Goal: Task Accomplishment & Management: Use online tool/utility

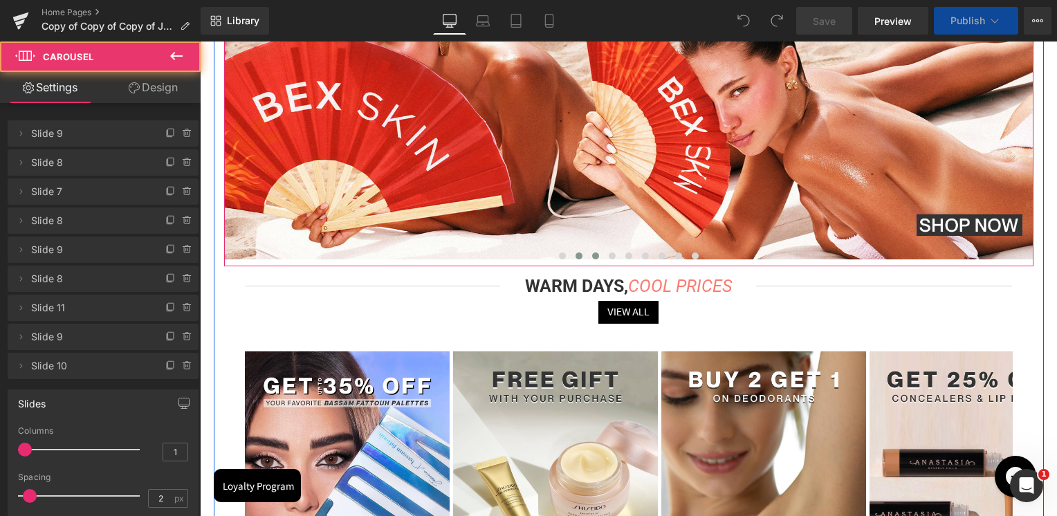
click at [595, 258] on span at bounding box center [595, 255] width 7 height 7
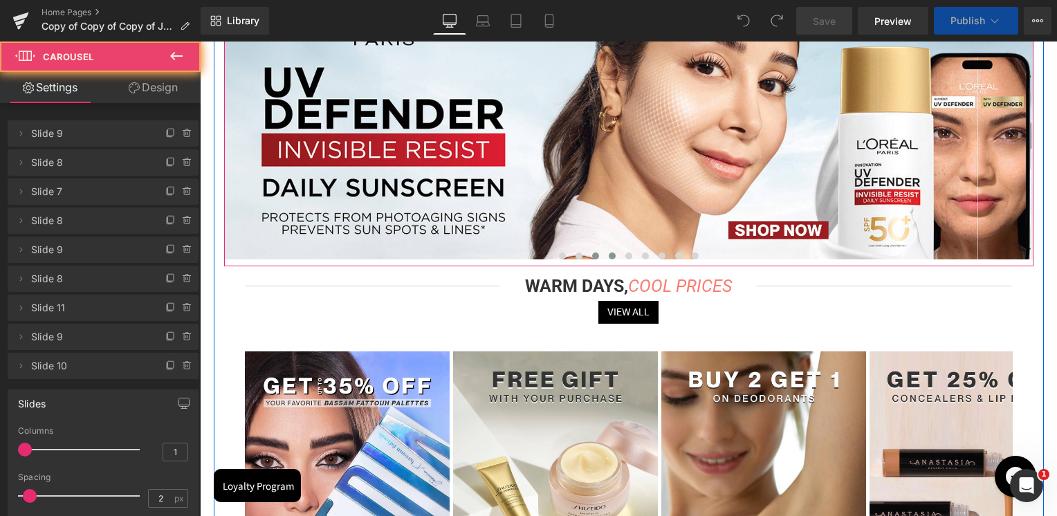
click at [605, 257] on button at bounding box center [612, 256] width 17 height 14
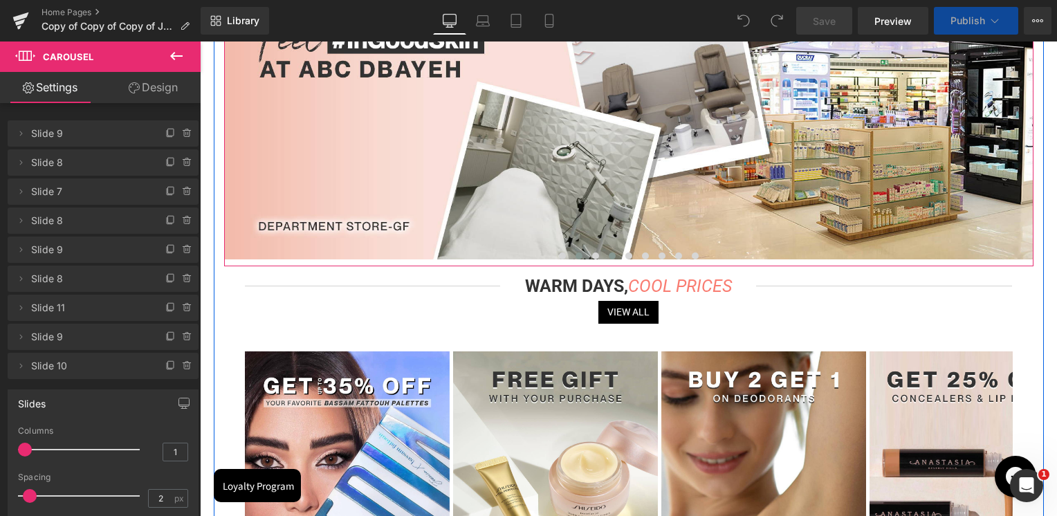
click at [575, 257] on span at bounding box center [578, 255] width 7 height 7
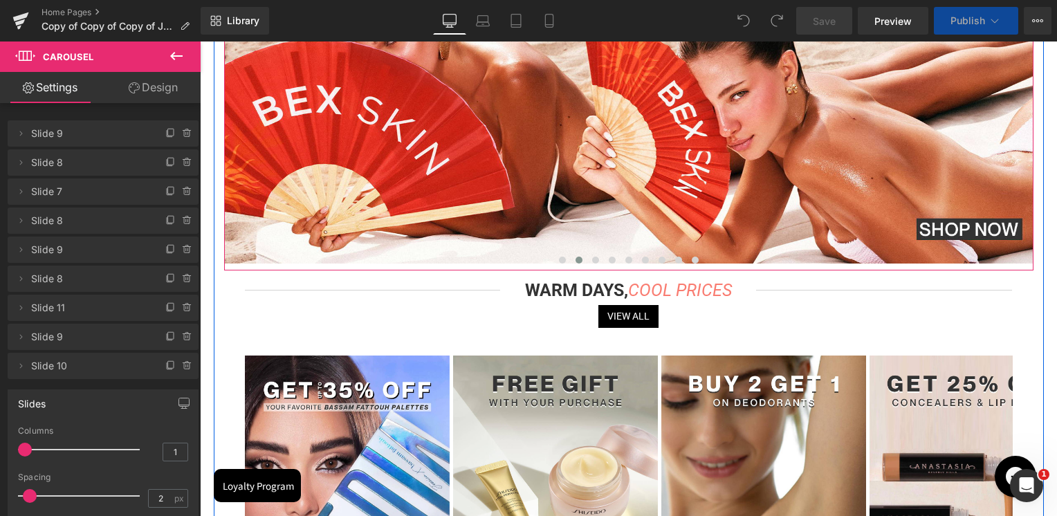
scroll to position [69, 0]
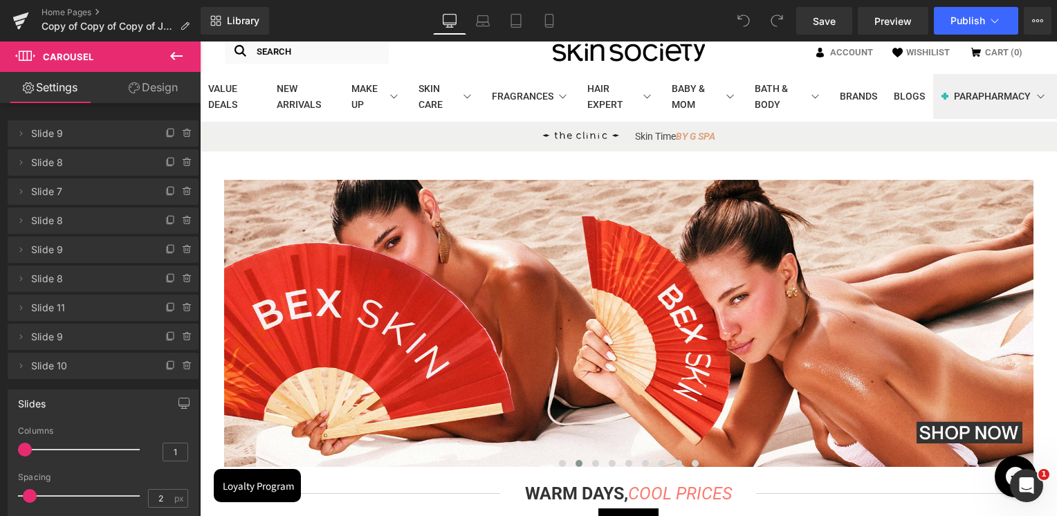
click at [559, 465] on div "Rendering Content" at bounding box center [528, 461] width 85 height 15
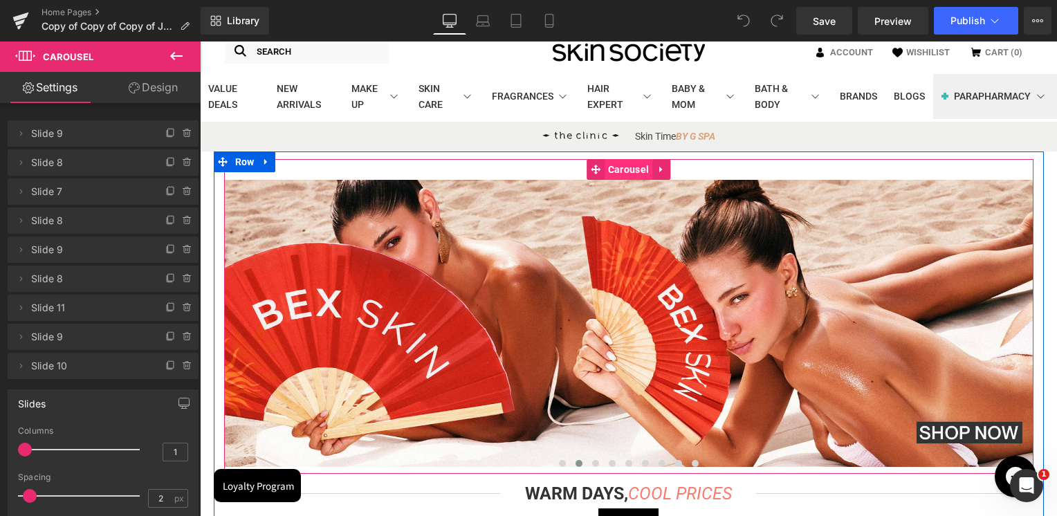
click at [622, 172] on span "Carousel" at bounding box center [628, 169] width 48 height 21
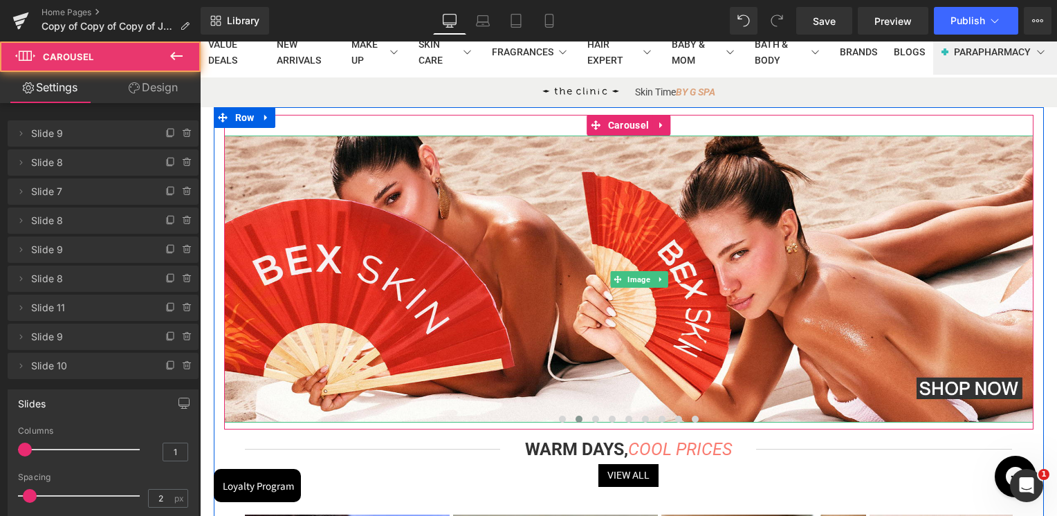
scroll to position [138, 0]
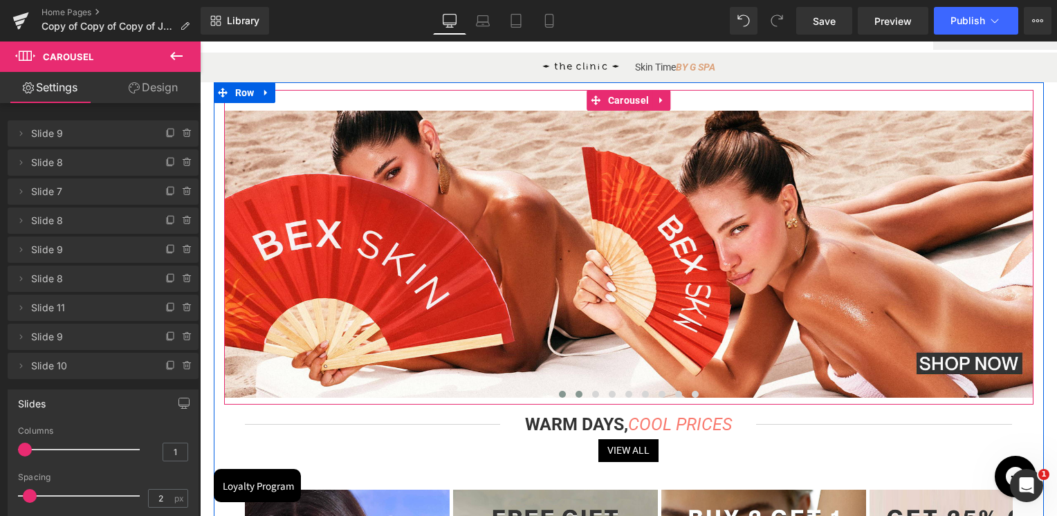
click at [566, 399] on button at bounding box center [562, 394] width 17 height 14
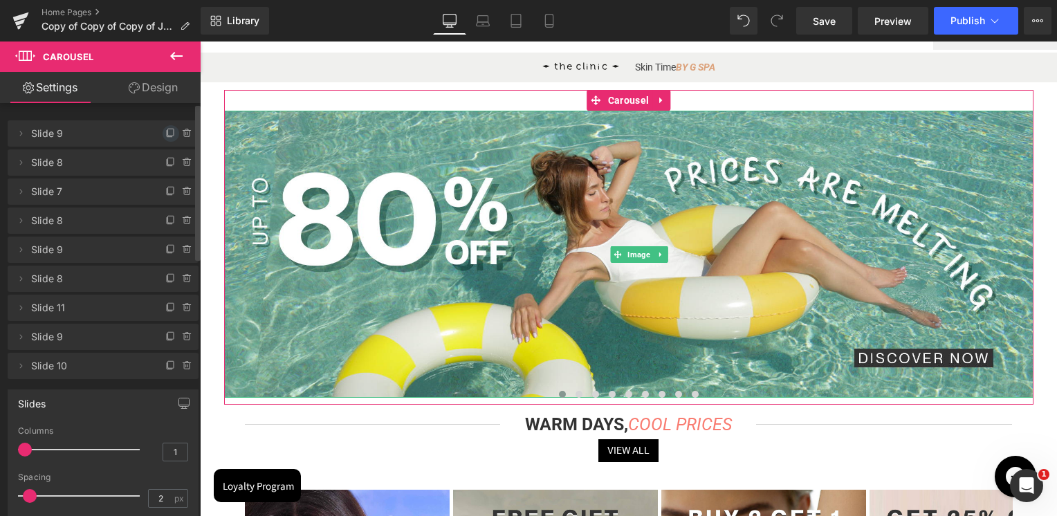
click at [165, 129] on icon at bounding box center [170, 133] width 11 height 11
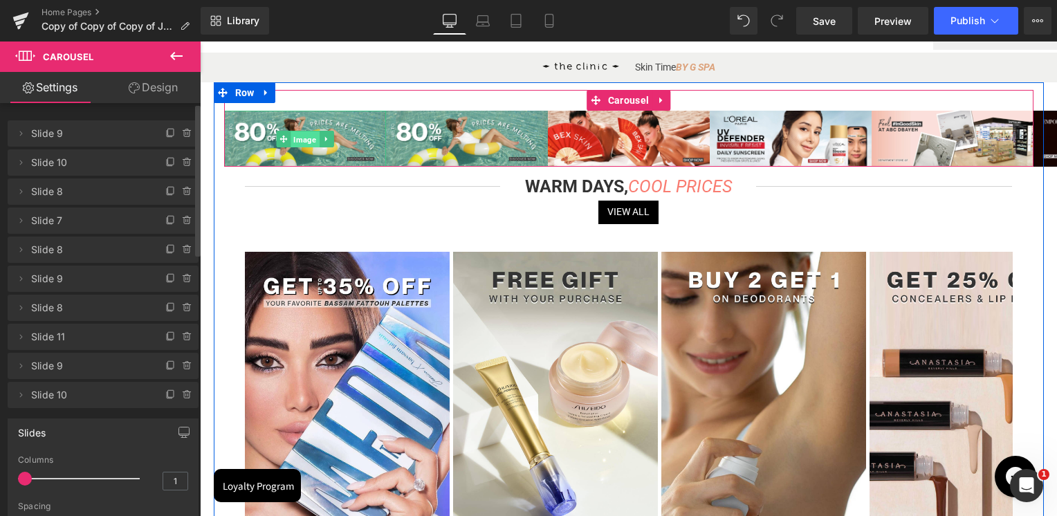
click at [305, 140] on span "Image" at bounding box center [304, 139] width 28 height 17
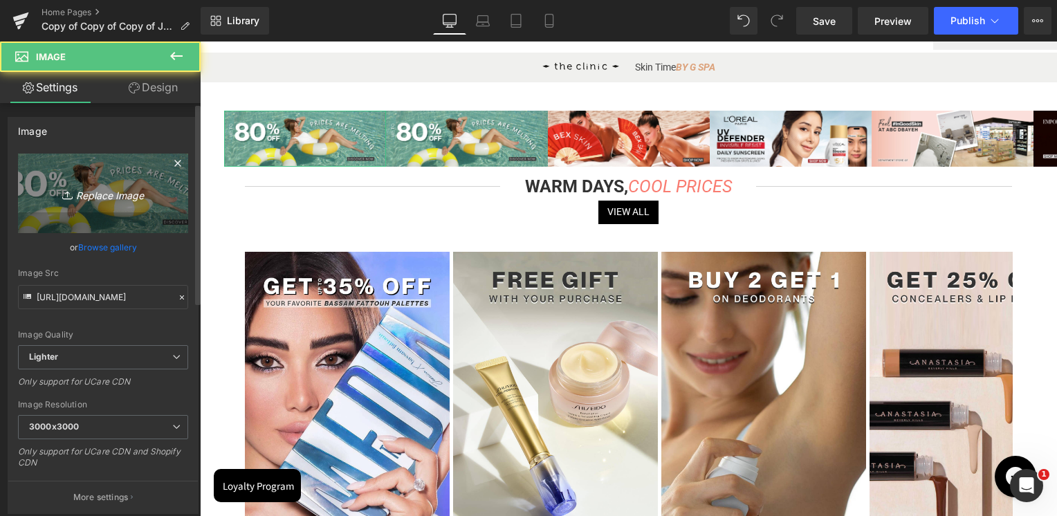
click at [133, 216] on link "Replace Image" at bounding box center [103, 194] width 170 height 80
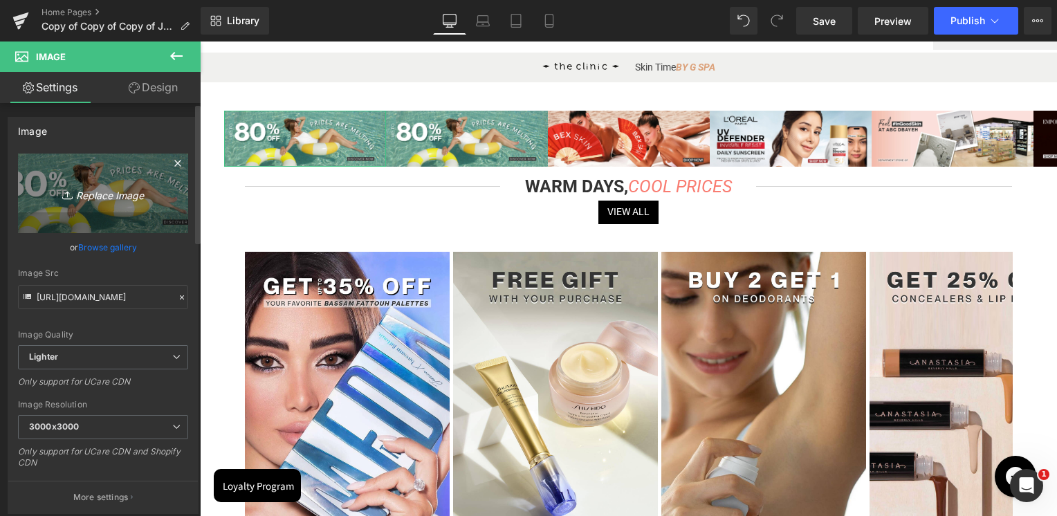
type input "C:\fakepath\homepage flash sale.jpg"
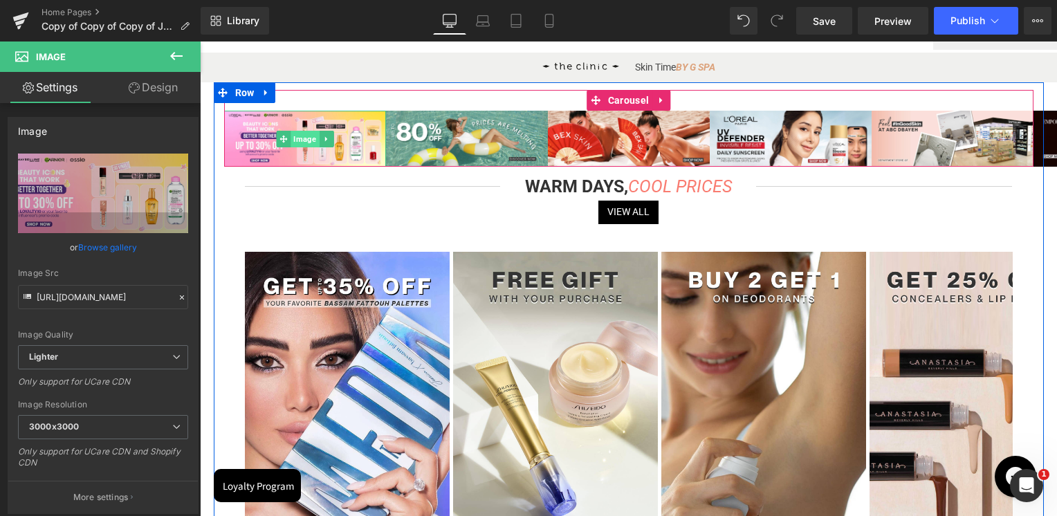
click at [302, 138] on span "Image" at bounding box center [304, 139] width 28 height 17
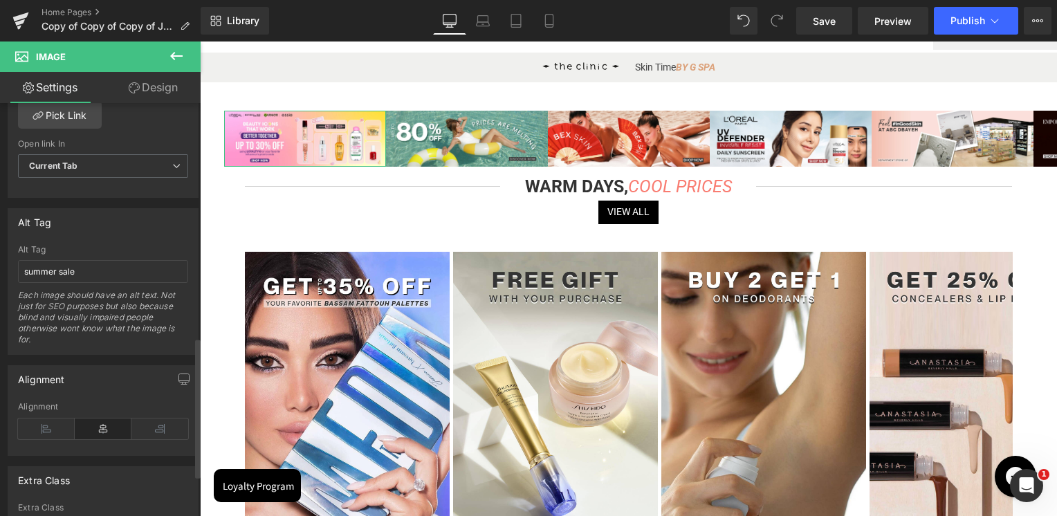
scroll to position [691, 0]
click at [96, 272] on input "summer sale" at bounding box center [103, 270] width 170 height 23
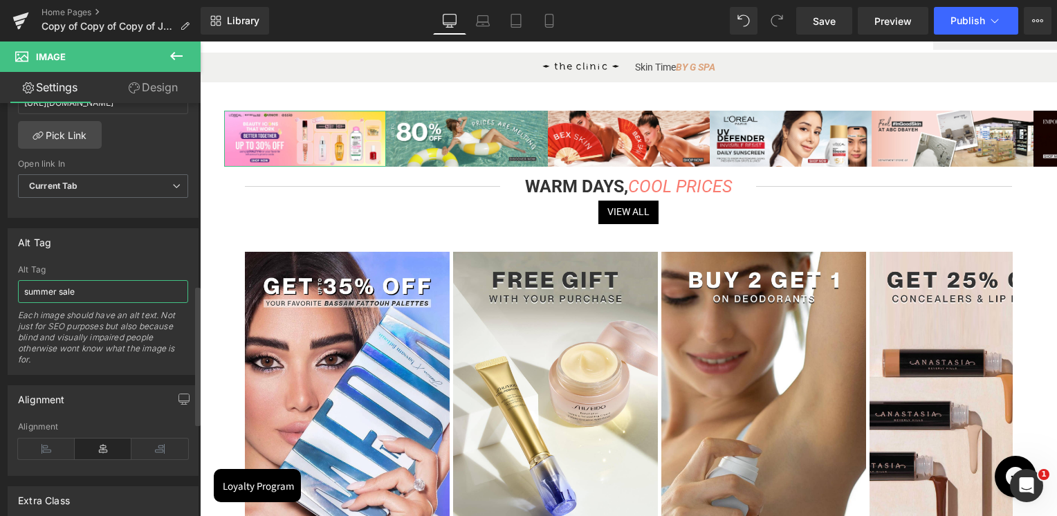
scroll to position [535, 0]
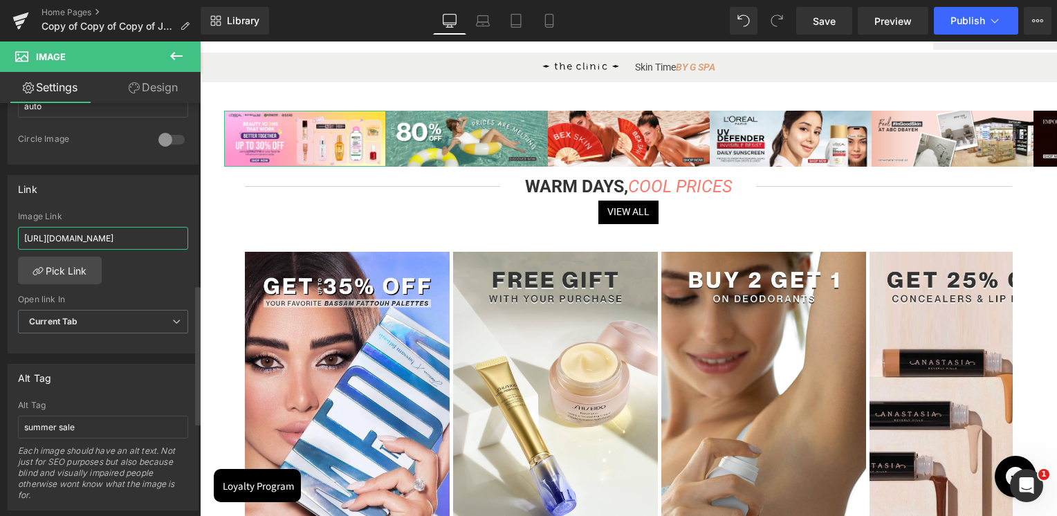
click at [85, 240] on input "[URL][DOMAIN_NAME]" at bounding box center [103, 238] width 170 height 23
click at [86, 240] on input "[URL][DOMAIN_NAME]" at bounding box center [103, 238] width 170 height 23
paste input "cpd"
type input "[URL][DOMAIN_NAME]"
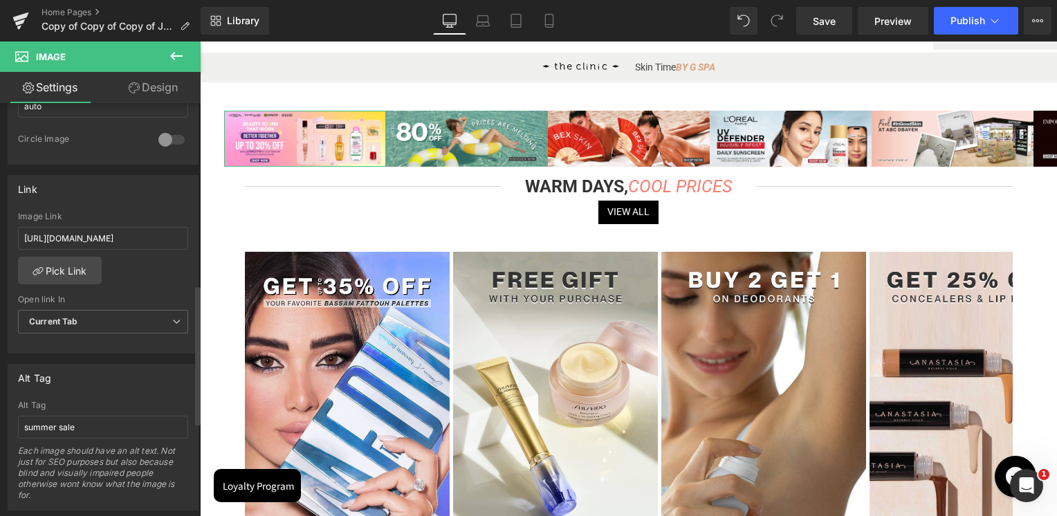
click at [101, 204] on div "Link [URL][DOMAIN_NAME] Image Link [URL][DOMAIN_NAME] Pick Link Current Tab New…" at bounding box center [103, 264] width 191 height 179
click at [555, 28] on link "Mobile" at bounding box center [548, 21] width 33 height 28
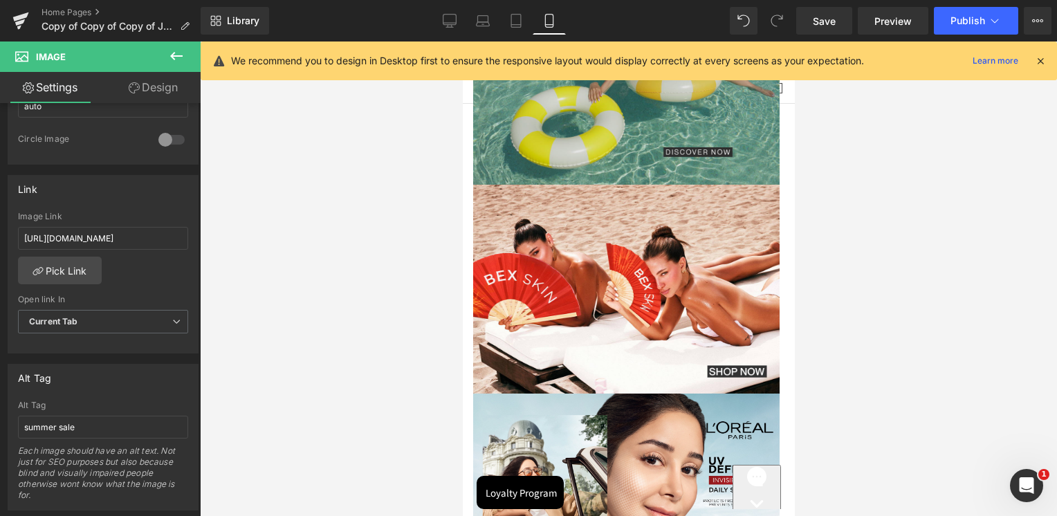
scroll to position [0, 0]
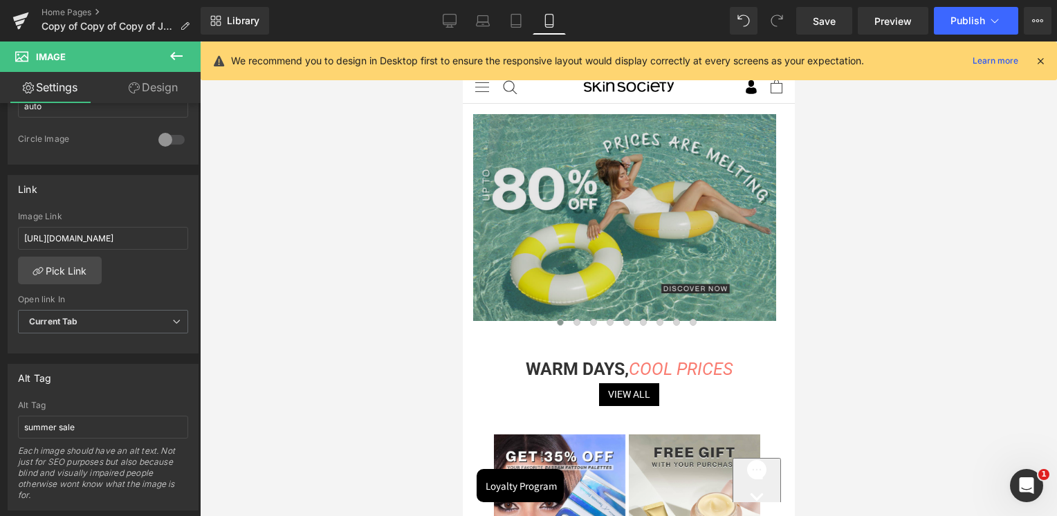
click at [620, 185] on img at bounding box center [623, 217] width 303 height 207
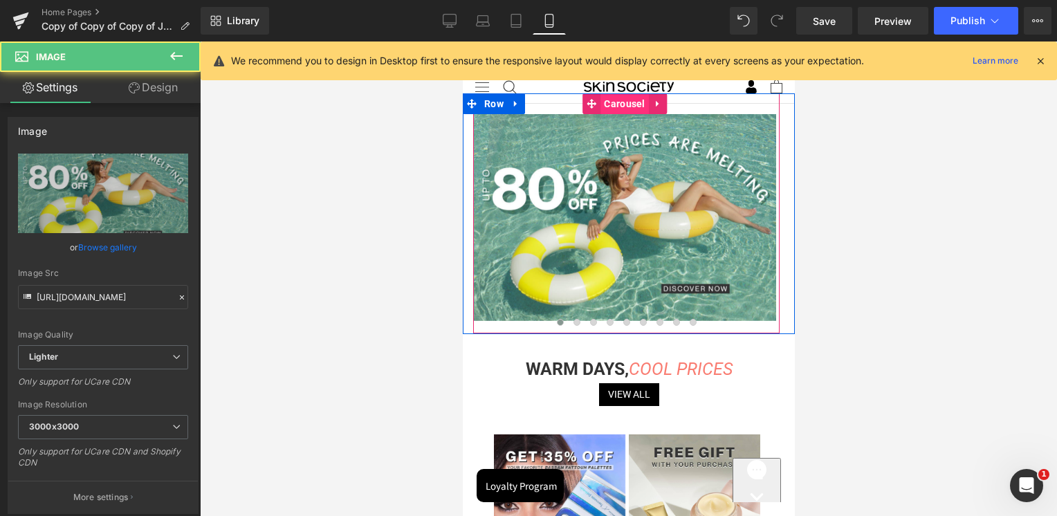
click at [620, 104] on span "Carousel" at bounding box center [624, 103] width 48 height 21
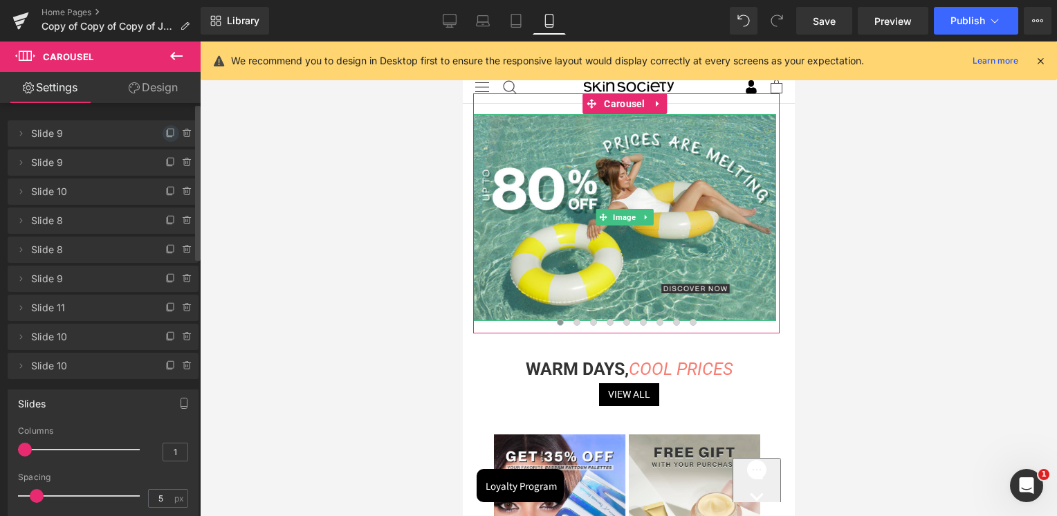
click at [166, 128] on icon at bounding box center [170, 133] width 11 height 11
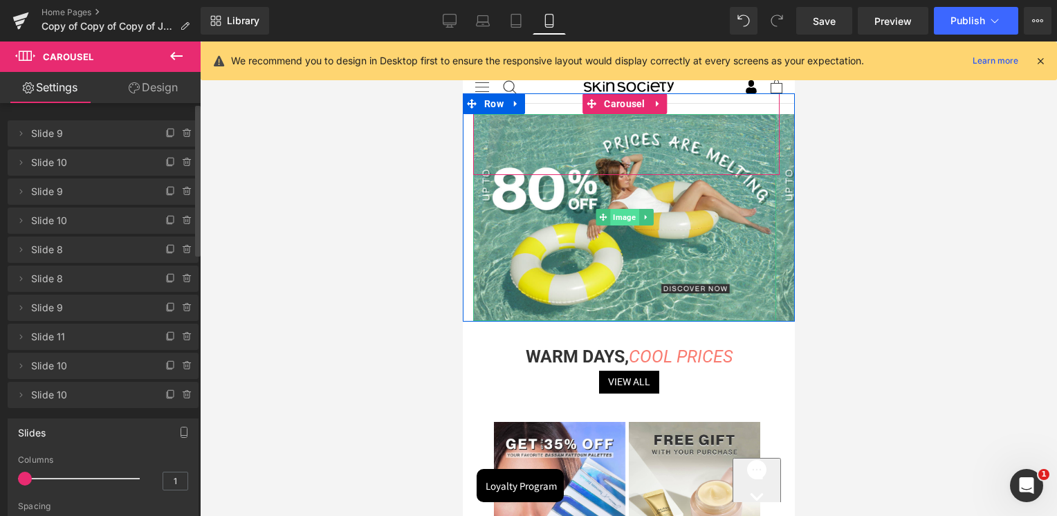
click at [620, 214] on span "Image" at bounding box center [623, 217] width 28 height 17
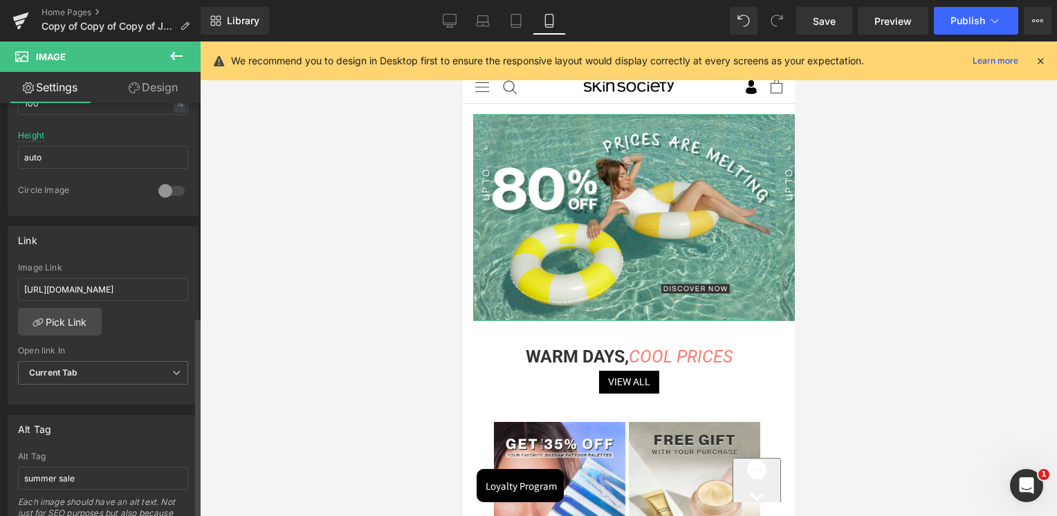
scroll to position [553, 0]
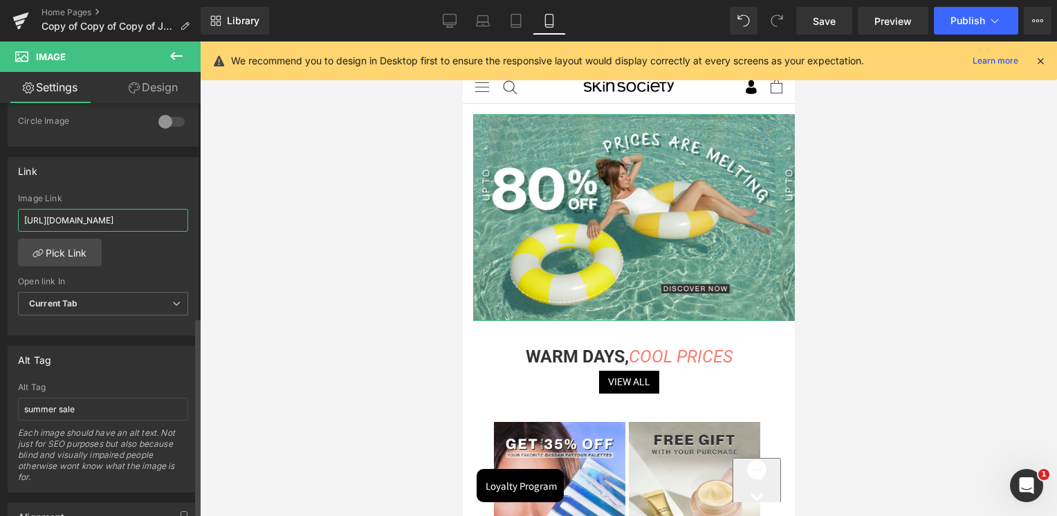
click at [116, 227] on input "[URL][DOMAIN_NAME]" at bounding box center [103, 220] width 170 height 23
paste input "cpd"
type input "[URL][DOMAIN_NAME]"
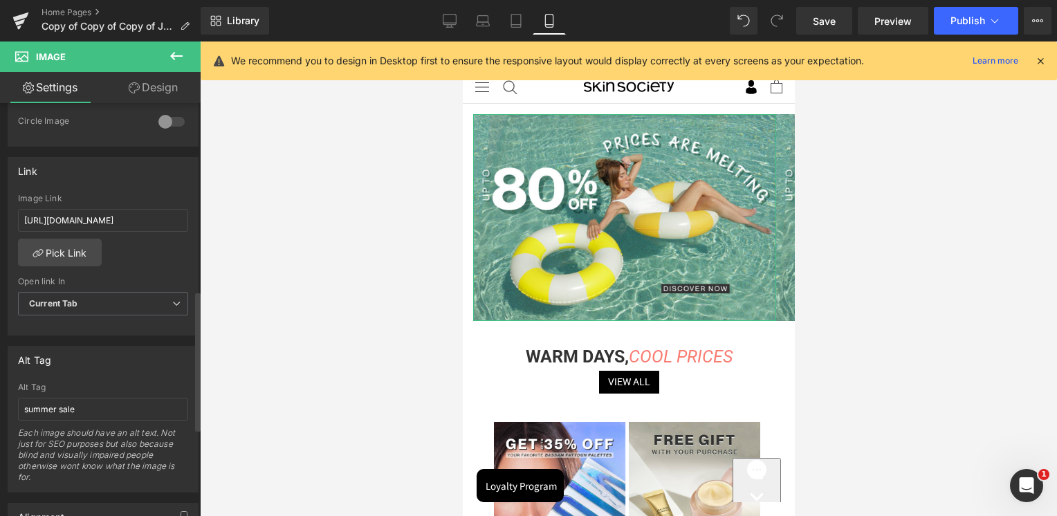
click at [129, 176] on div "Link" at bounding box center [102, 171] width 189 height 26
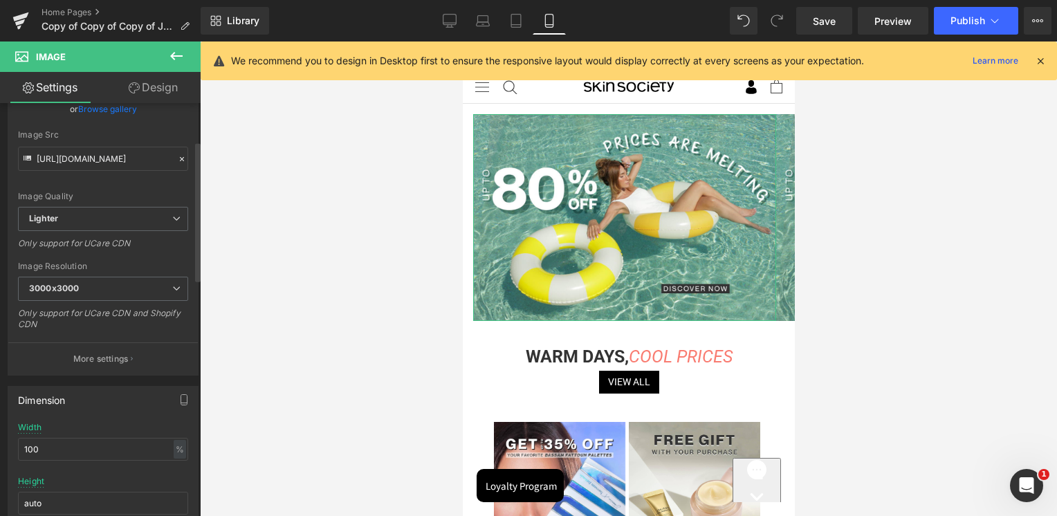
scroll to position [0, 0]
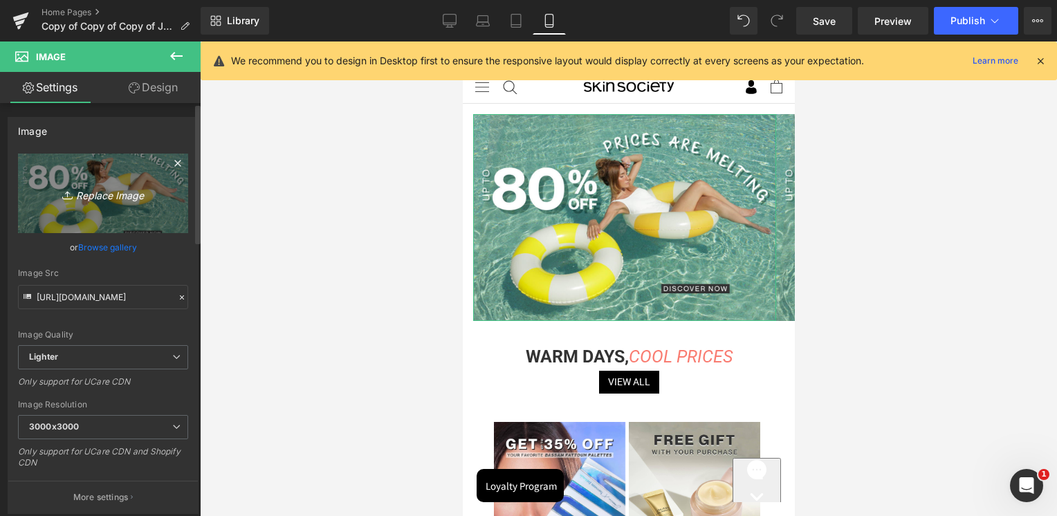
click at [100, 176] on link "Replace Image" at bounding box center [103, 194] width 170 height 80
type input "C:\fakepath\Mobile flash sale.jpg"
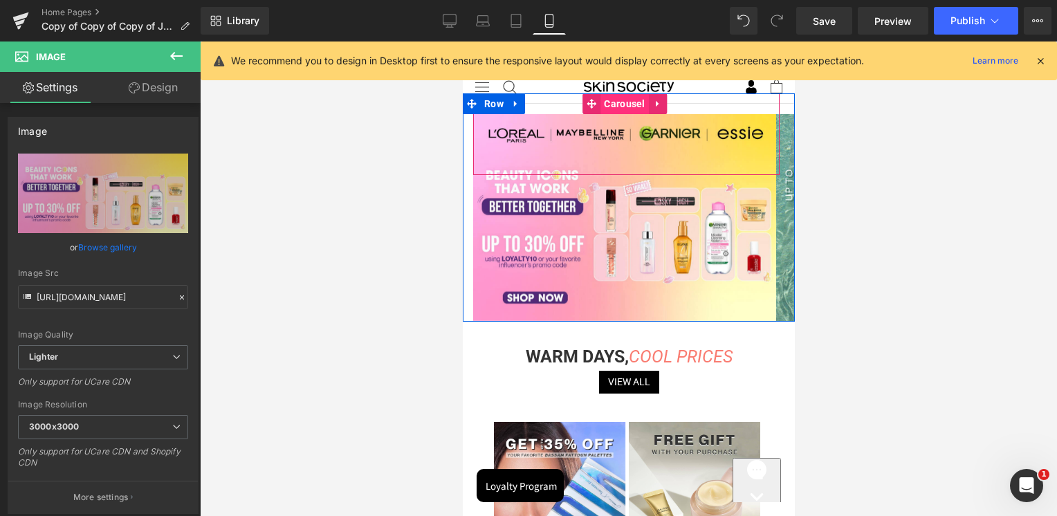
click at [636, 104] on span "Carousel" at bounding box center [624, 103] width 48 height 21
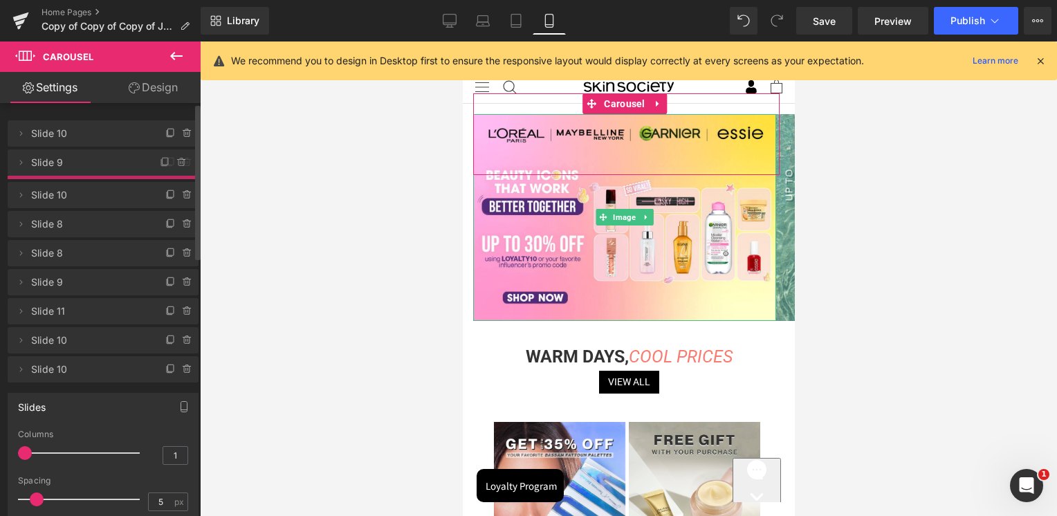
drag, startPoint x: 100, startPoint y: 138, endPoint x: 100, endPoint y: 167, distance: 29.0
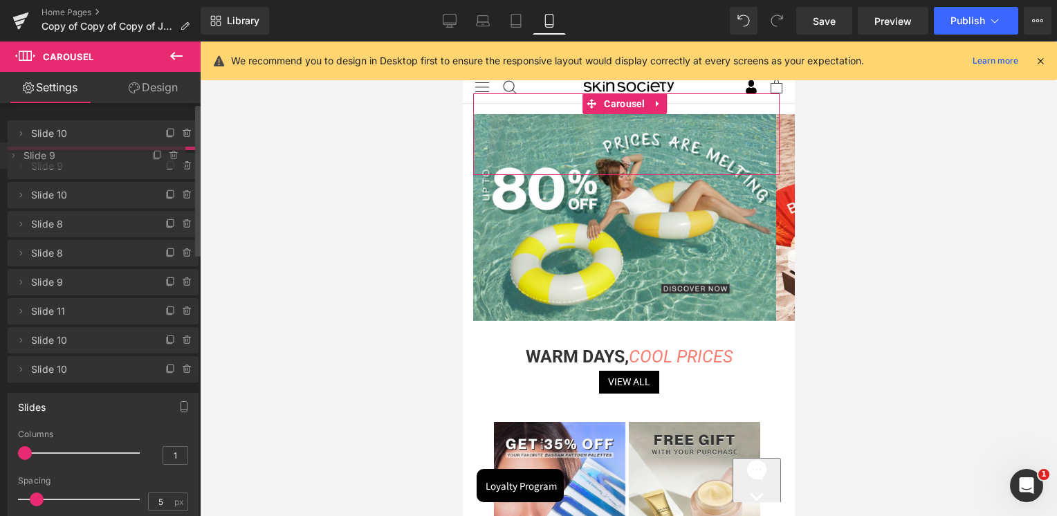
drag, startPoint x: 98, startPoint y: 187, endPoint x: 91, endPoint y: 151, distance: 36.6
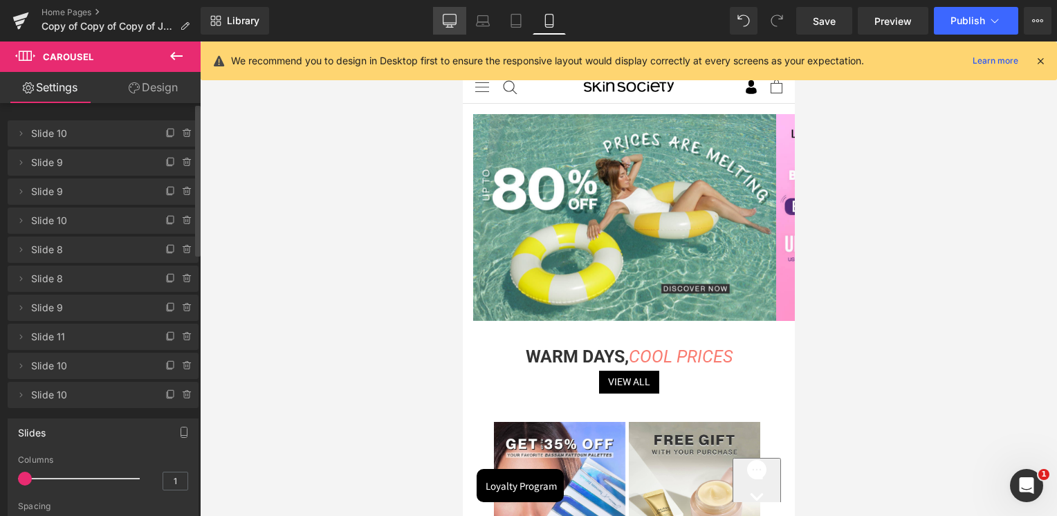
click at [454, 28] on link "Desktop" at bounding box center [449, 21] width 33 height 28
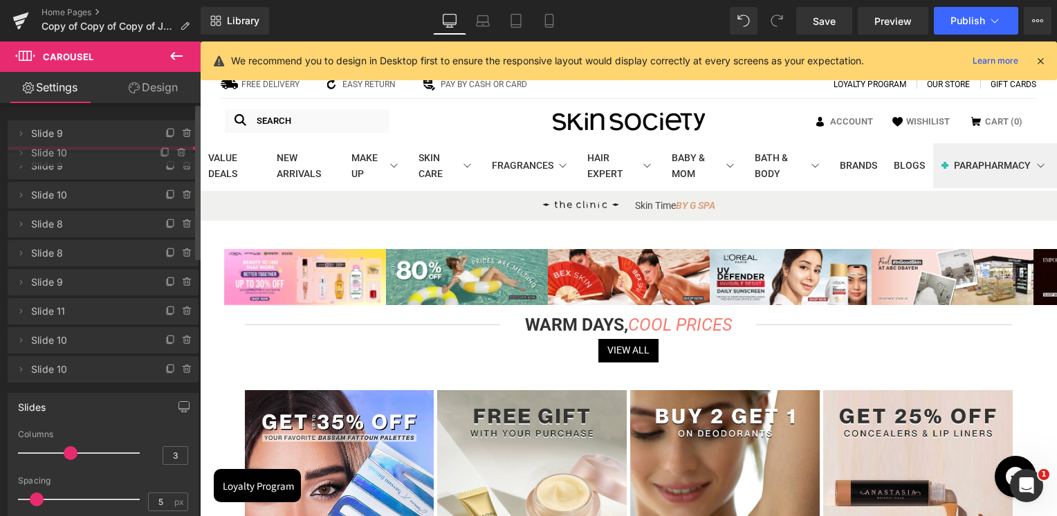
drag, startPoint x: 89, startPoint y: 136, endPoint x: 86, endPoint y: 155, distance: 19.5
drag, startPoint x: 84, startPoint y: 164, endPoint x: 78, endPoint y: 132, distance: 32.4
drag, startPoint x: 75, startPoint y: 133, endPoint x: 80, endPoint y: 156, distance: 23.3
drag, startPoint x: 81, startPoint y: 190, endPoint x: 83, endPoint y: 156, distance: 33.9
drag, startPoint x: 89, startPoint y: 135, endPoint x: 86, endPoint y: 167, distance: 32.6
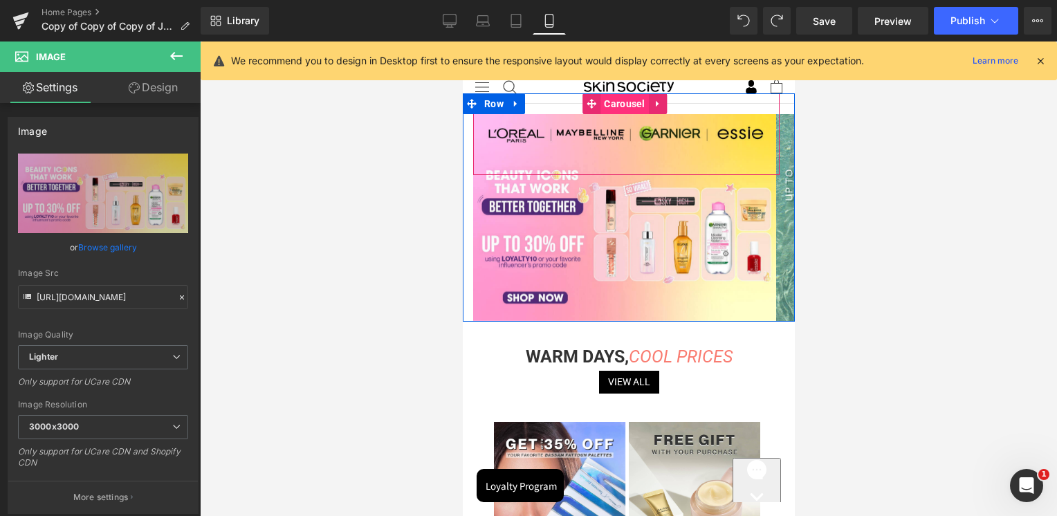
click at [617, 107] on span "Carousel" at bounding box center [624, 103] width 48 height 21
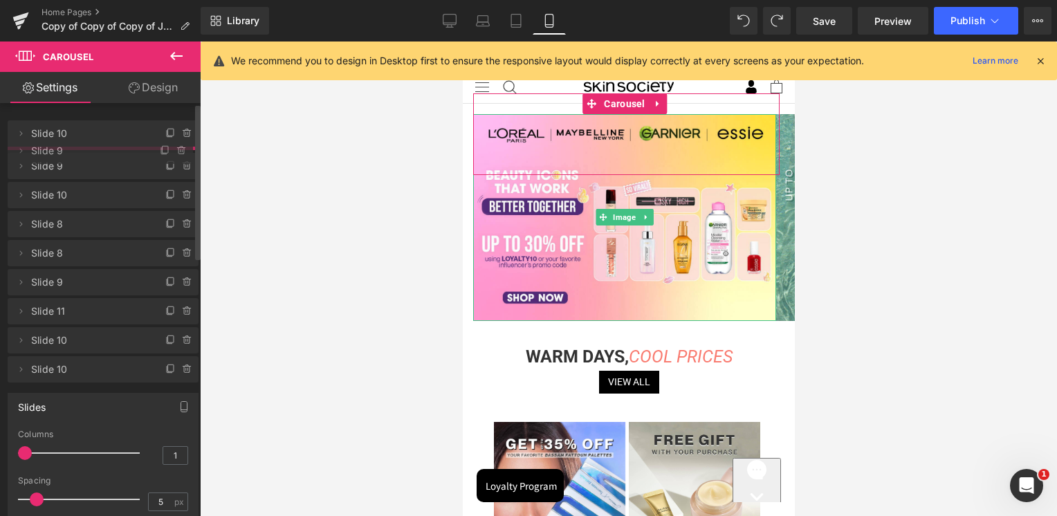
drag, startPoint x: 80, startPoint y: 133, endPoint x: 95, endPoint y: 151, distance: 22.6
click at [95, 151] on span "Slide 9" at bounding box center [86, 151] width 111 height 26
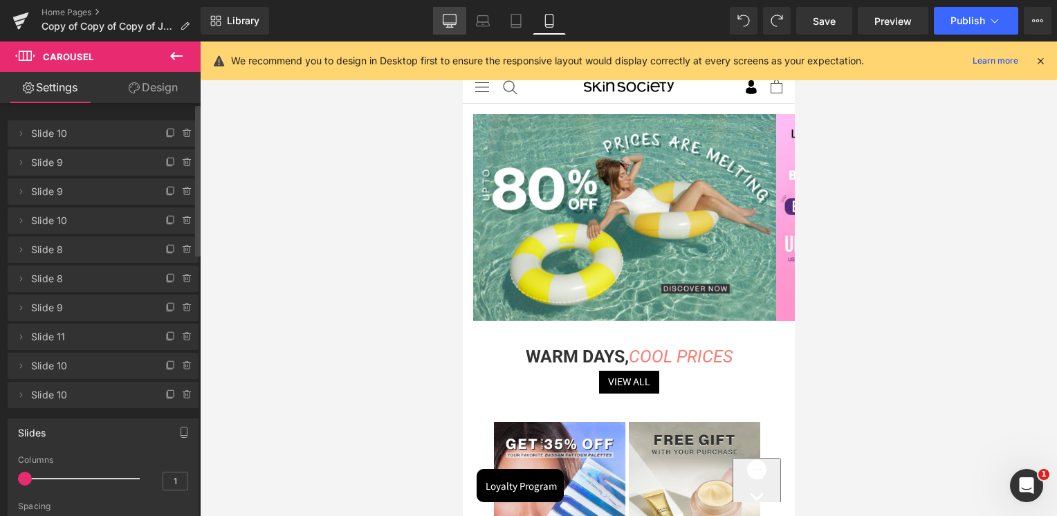
click at [454, 17] on icon at bounding box center [450, 21] width 14 height 14
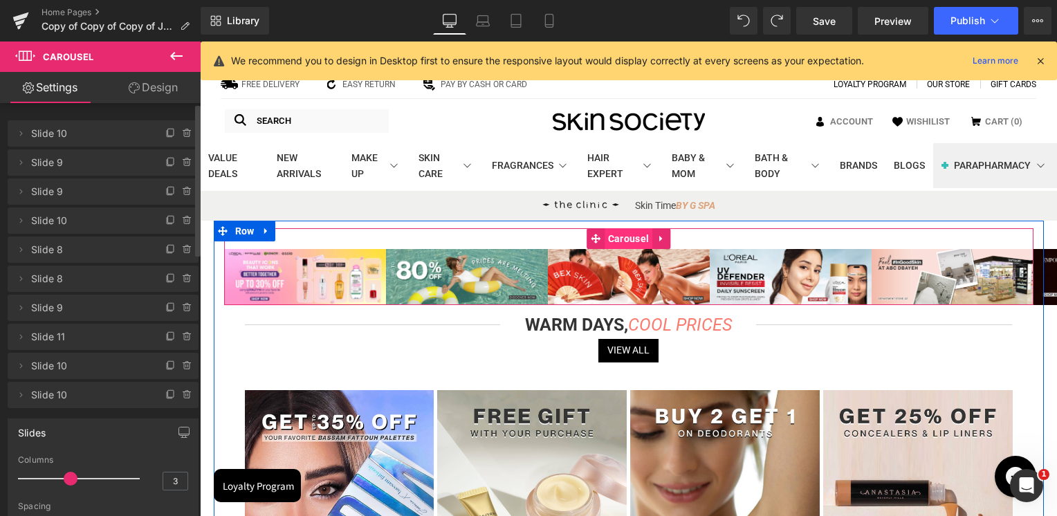
click at [625, 231] on span "Carousel" at bounding box center [628, 238] width 48 height 21
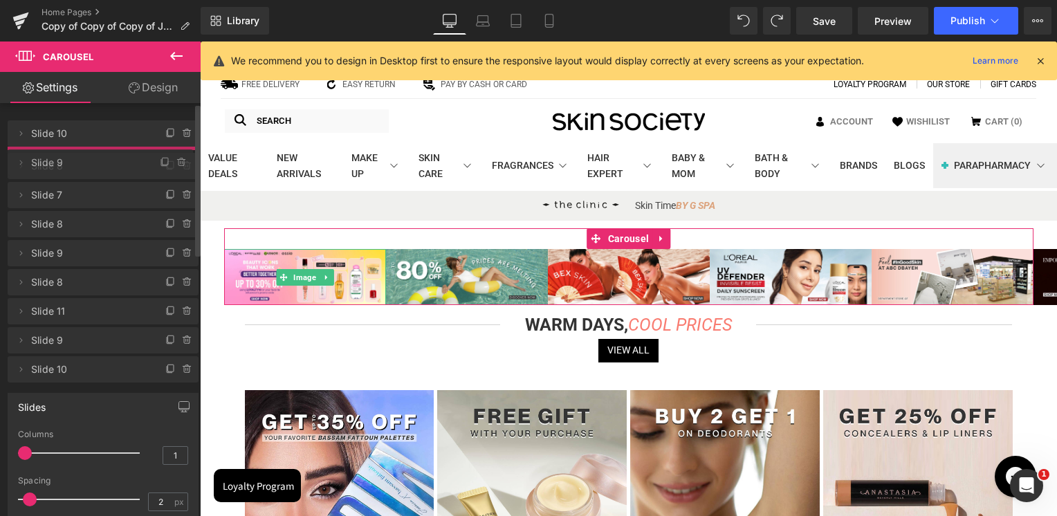
drag, startPoint x: 81, startPoint y: 133, endPoint x: 80, endPoint y: 162, distance: 29.1
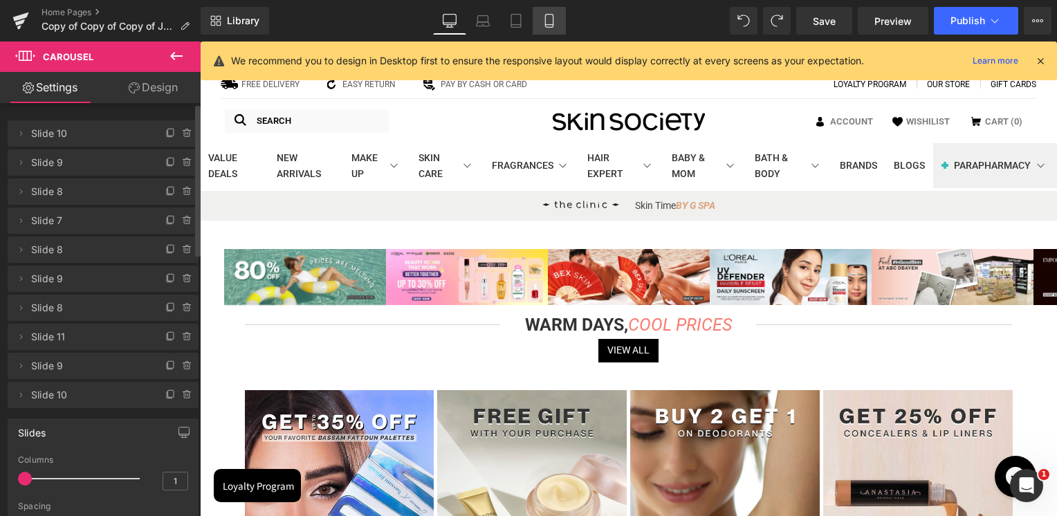
click at [557, 20] on link "Mobile" at bounding box center [548, 21] width 33 height 28
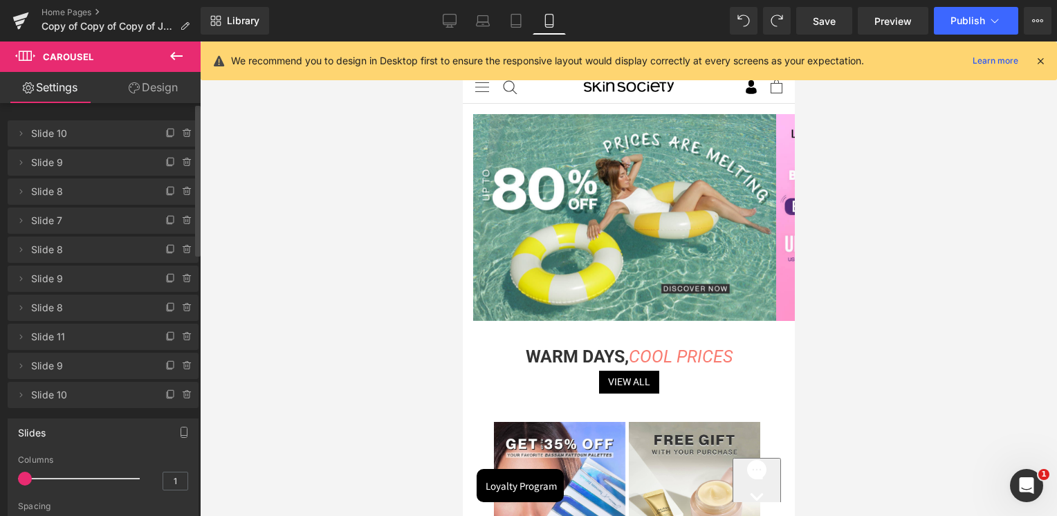
click at [453, 35] on div "Library Mobile Desktop Laptop Tablet Mobile Save Preview Publish Scheduled View…" at bounding box center [629, 20] width 856 height 41
click at [442, 29] on link "Desktop" at bounding box center [449, 21] width 33 height 28
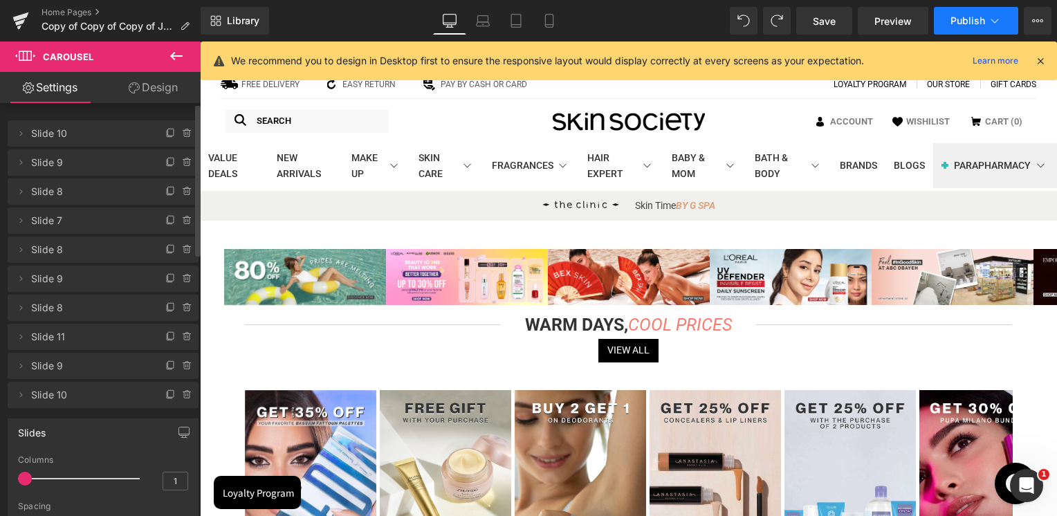
scroll to position [26, 0]
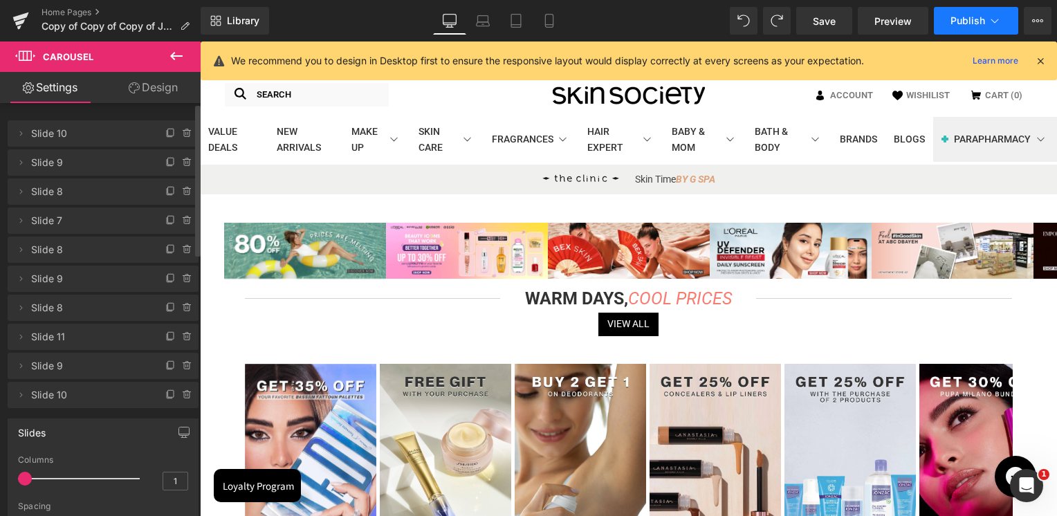
click at [969, 25] on span "Publish" at bounding box center [967, 20] width 35 height 11
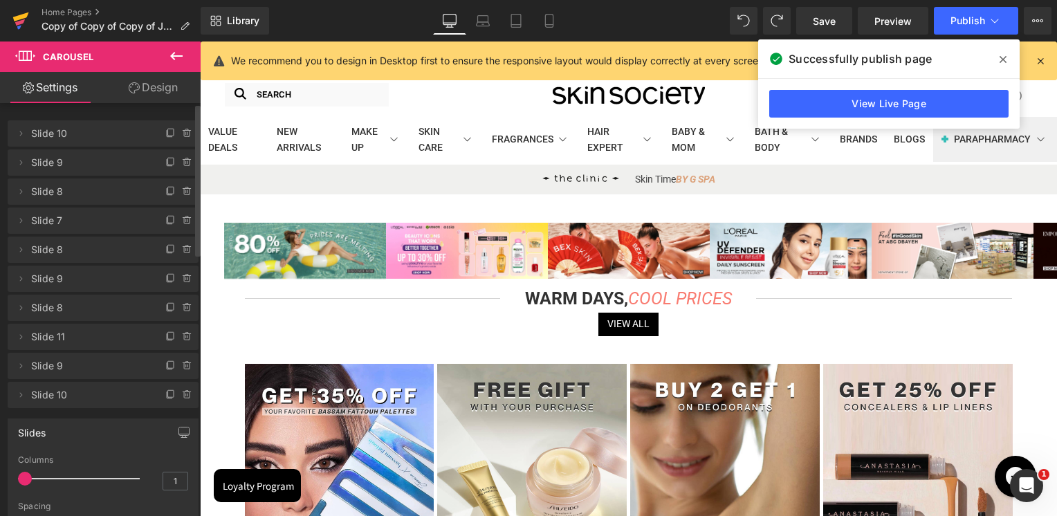
click at [13, 17] on icon at bounding box center [20, 20] width 17 height 35
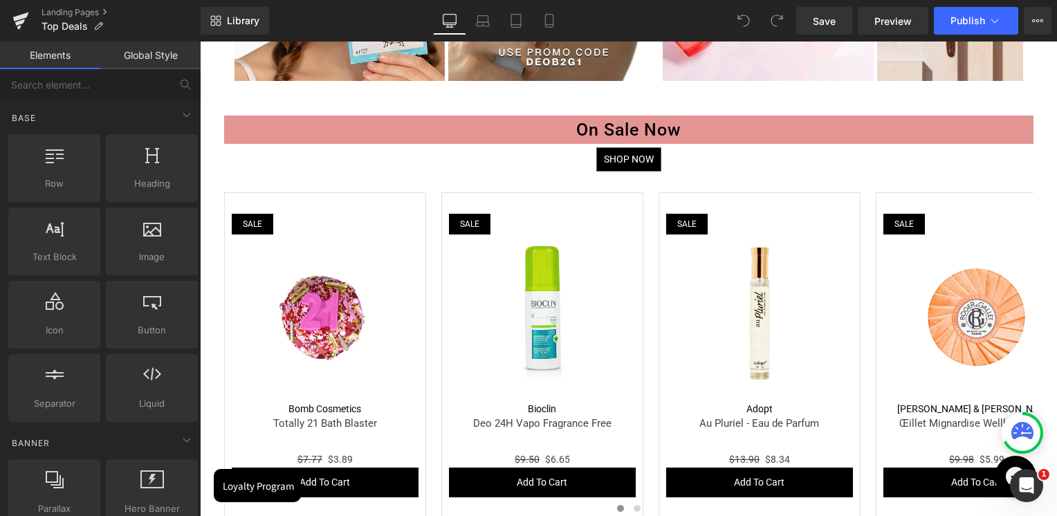
scroll to position [2351, 0]
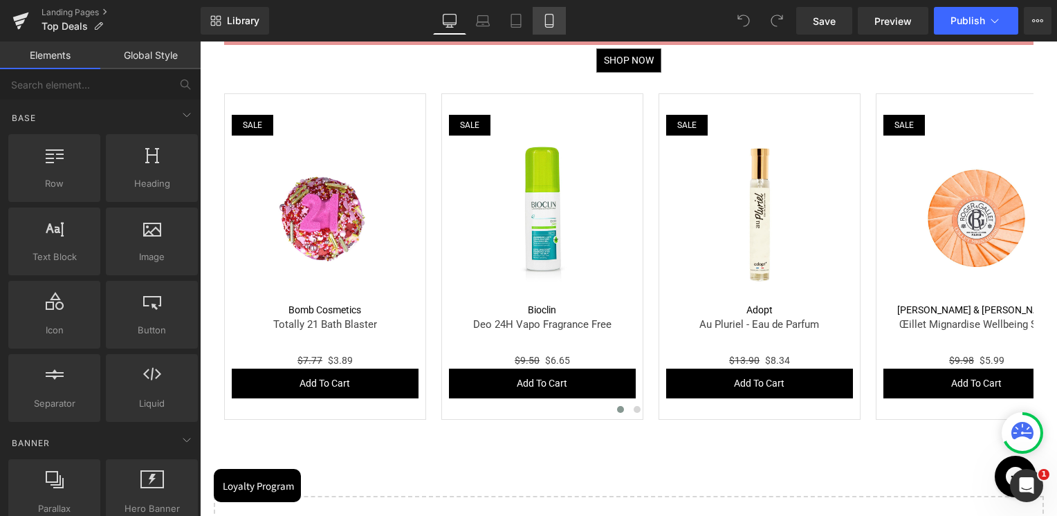
click at [561, 25] on link "Mobile" at bounding box center [548, 21] width 33 height 28
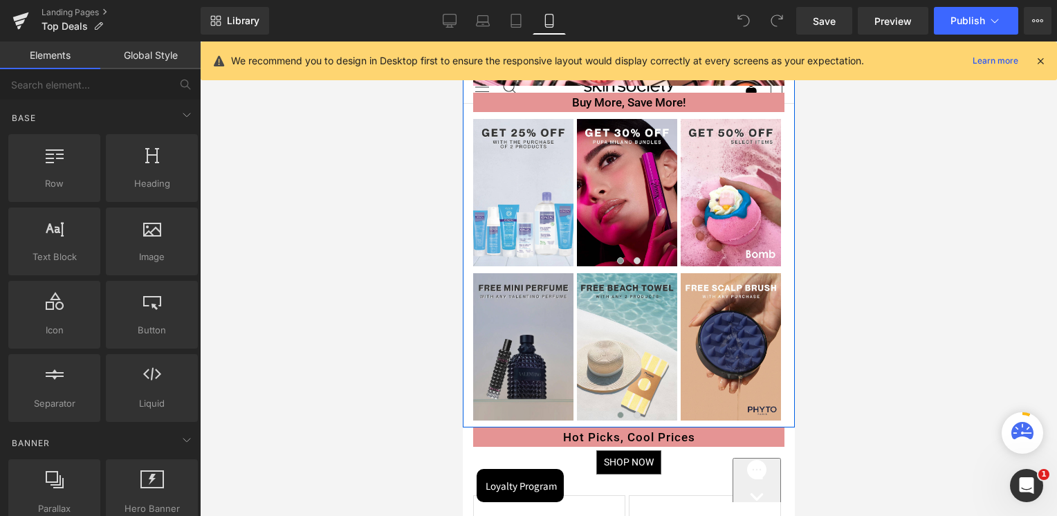
scroll to position [69, 0]
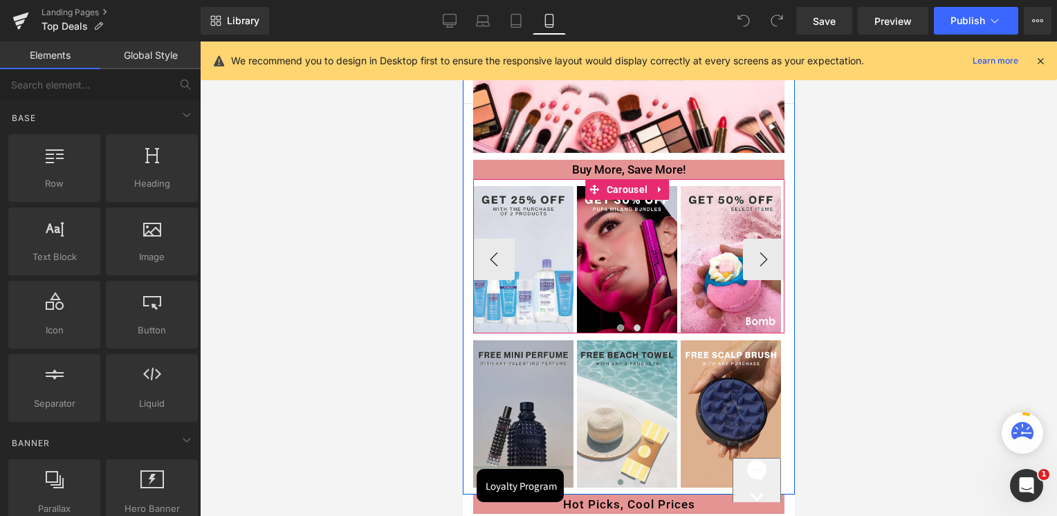
click at [618, 326] on span at bounding box center [619, 327] width 7 height 7
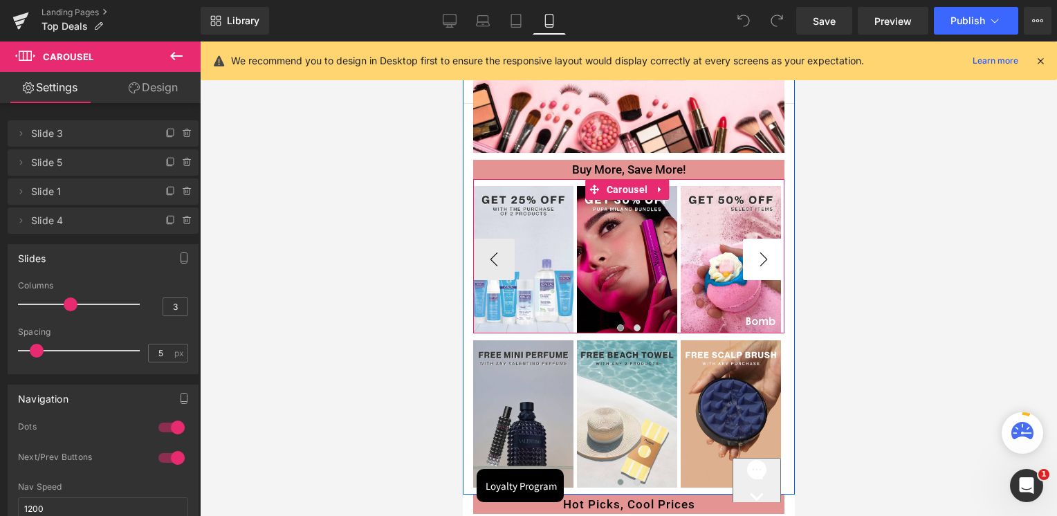
click at [751, 261] on button "›" at bounding box center [762, 259] width 41 height 41
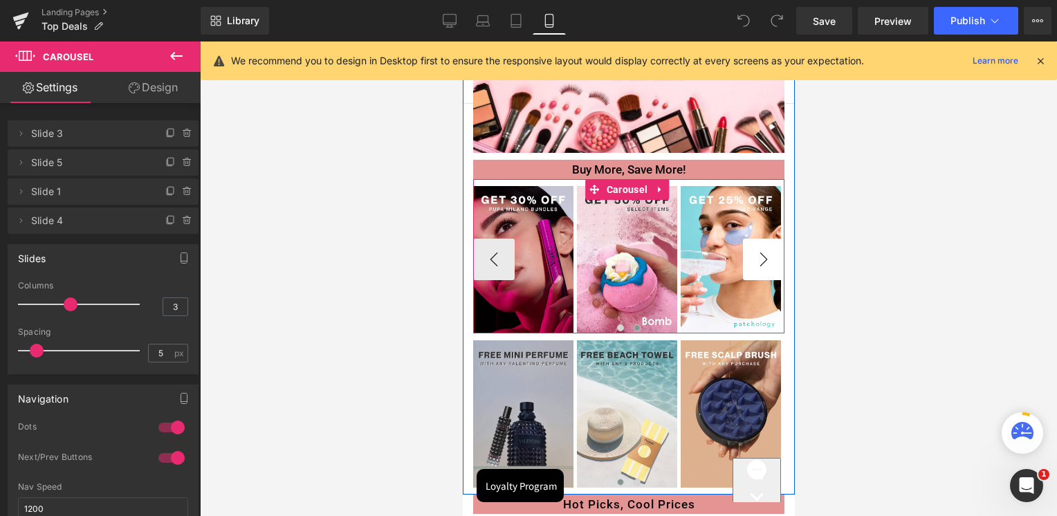
click at [751, 261] on button "›" at bounding box center [762, 259] width 41 height 41
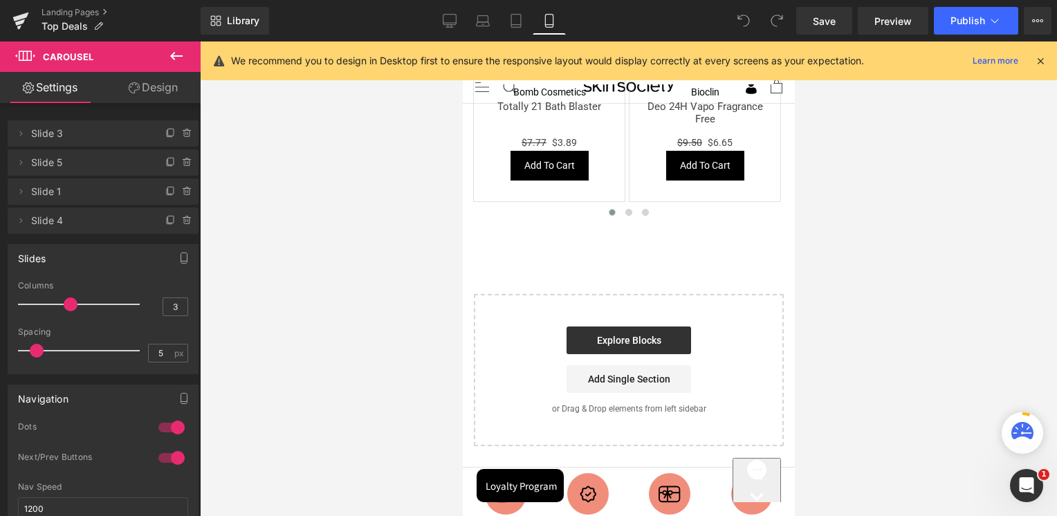
scroll to position [1452, 0]
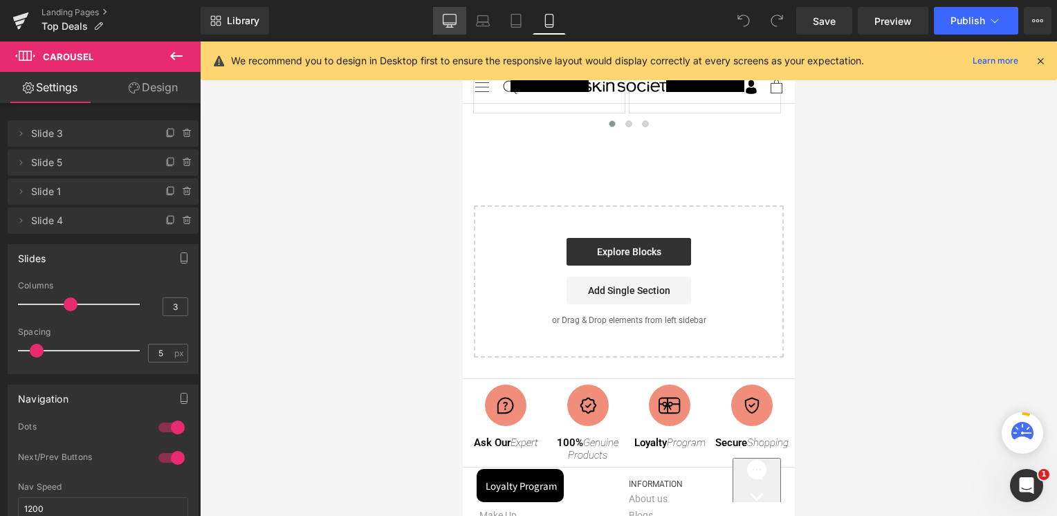
click at [451, 30] on link "Desktop" at bounding box center [449, 21] width 33 height 28
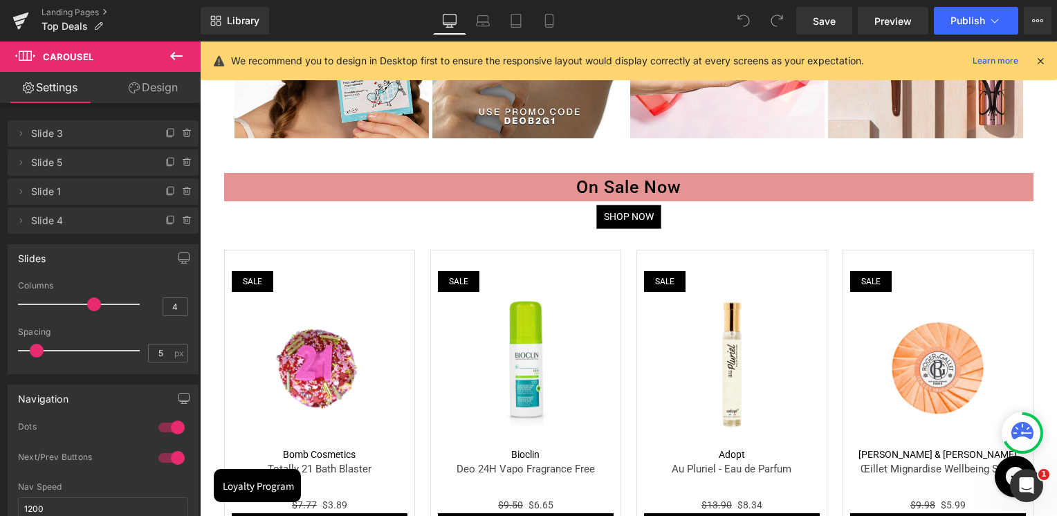
scroll to position [2104, 0]
